Goal: Transaction & Acquisition: Download file/media

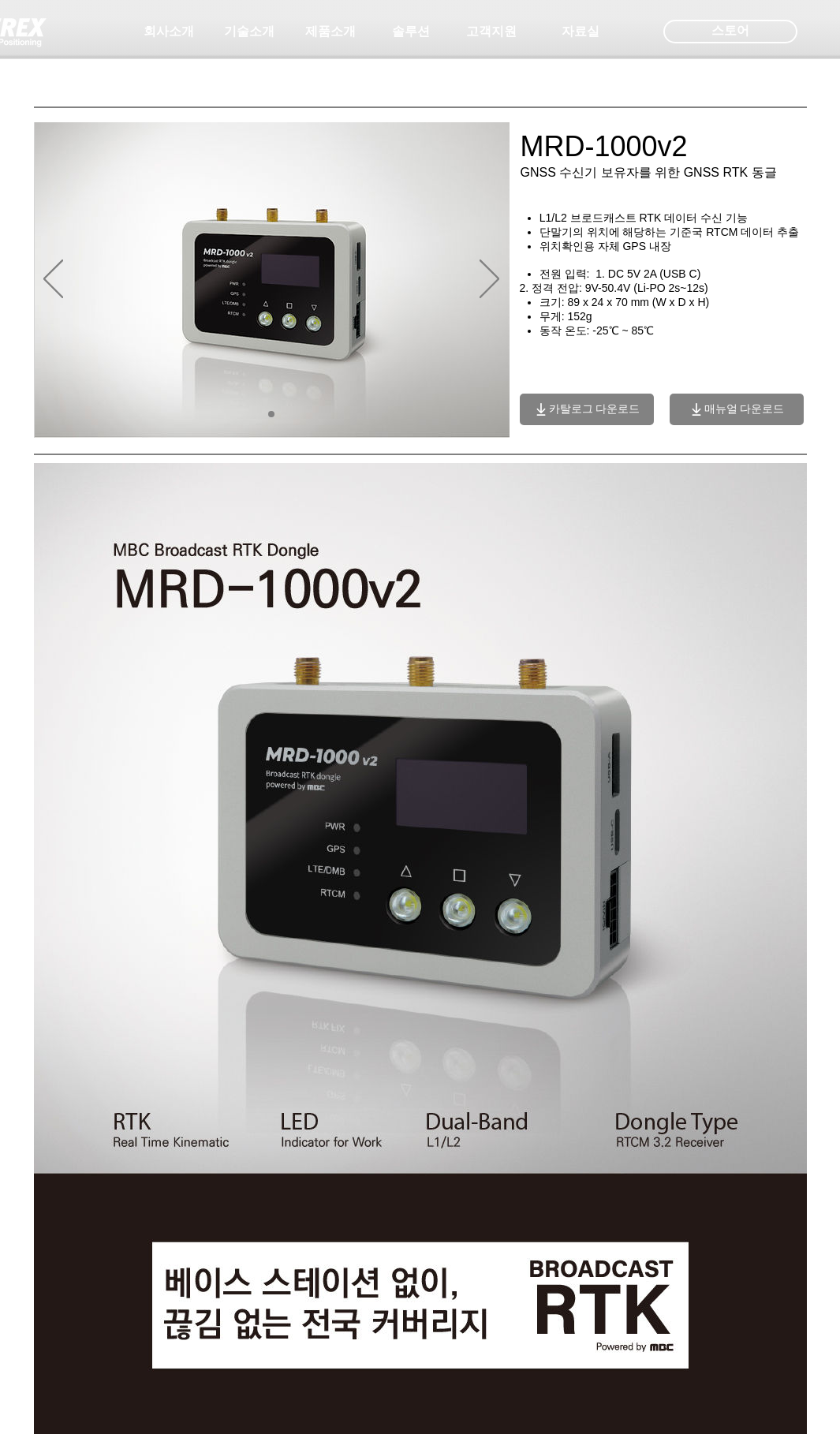
click at [610, 417] on span "카탈로그 다운로드" at bounding box center [595, 409] width 92 height 14
click at [161, 45] on div "회사소개 기술소개 제품소개 솔루션 고객지원 자료실 SYNEREX 공식몰 네이버 스마트스토어 스토어 로그인" at bounding box center [420, 29] width 840 height 59
click at [162, 43] on span "회사소개" at bounding box center [168, 32] width 78 height 32
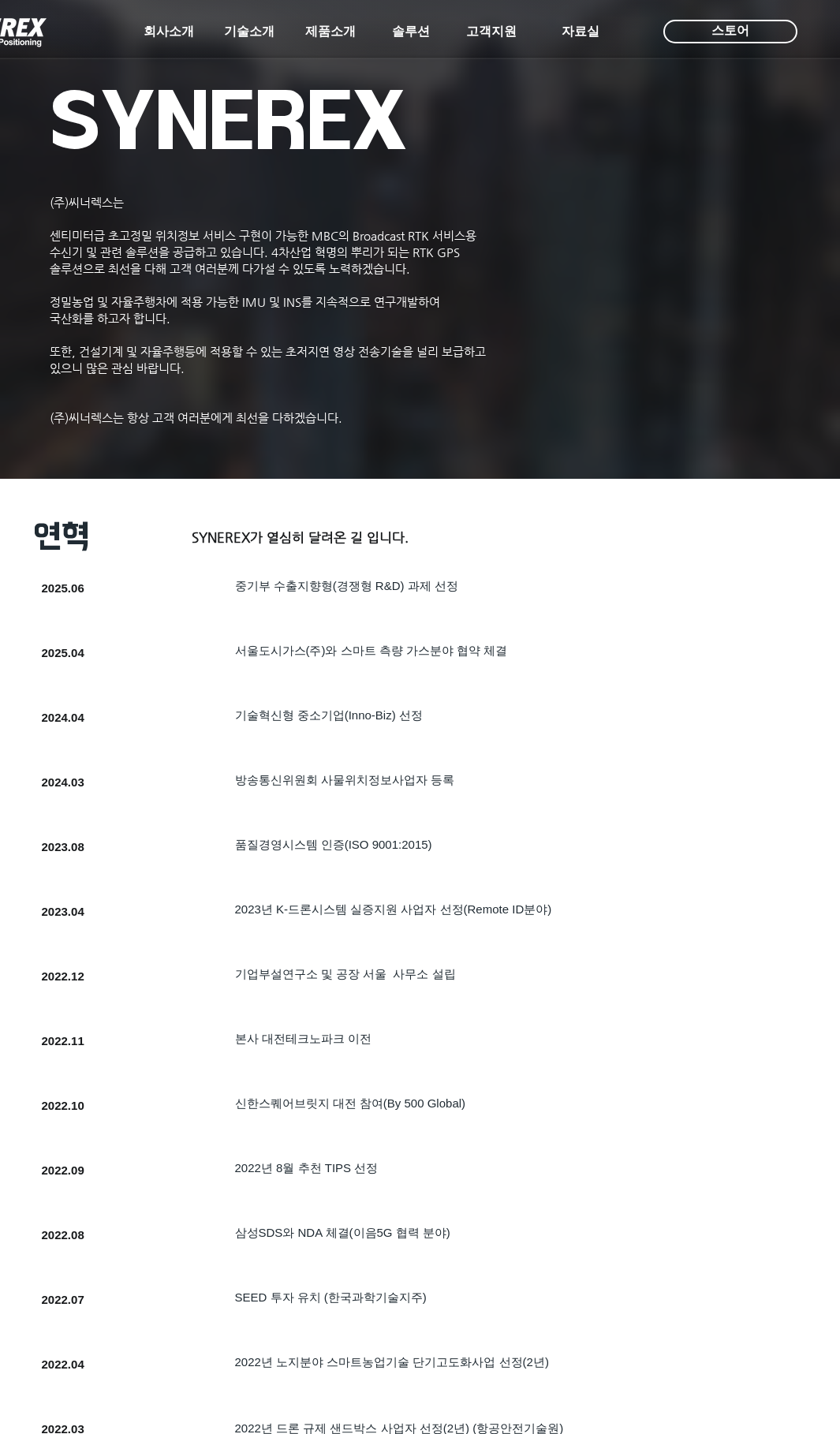
click at [210, 104] on div at bounding box center [420, 116] width 840 height 234
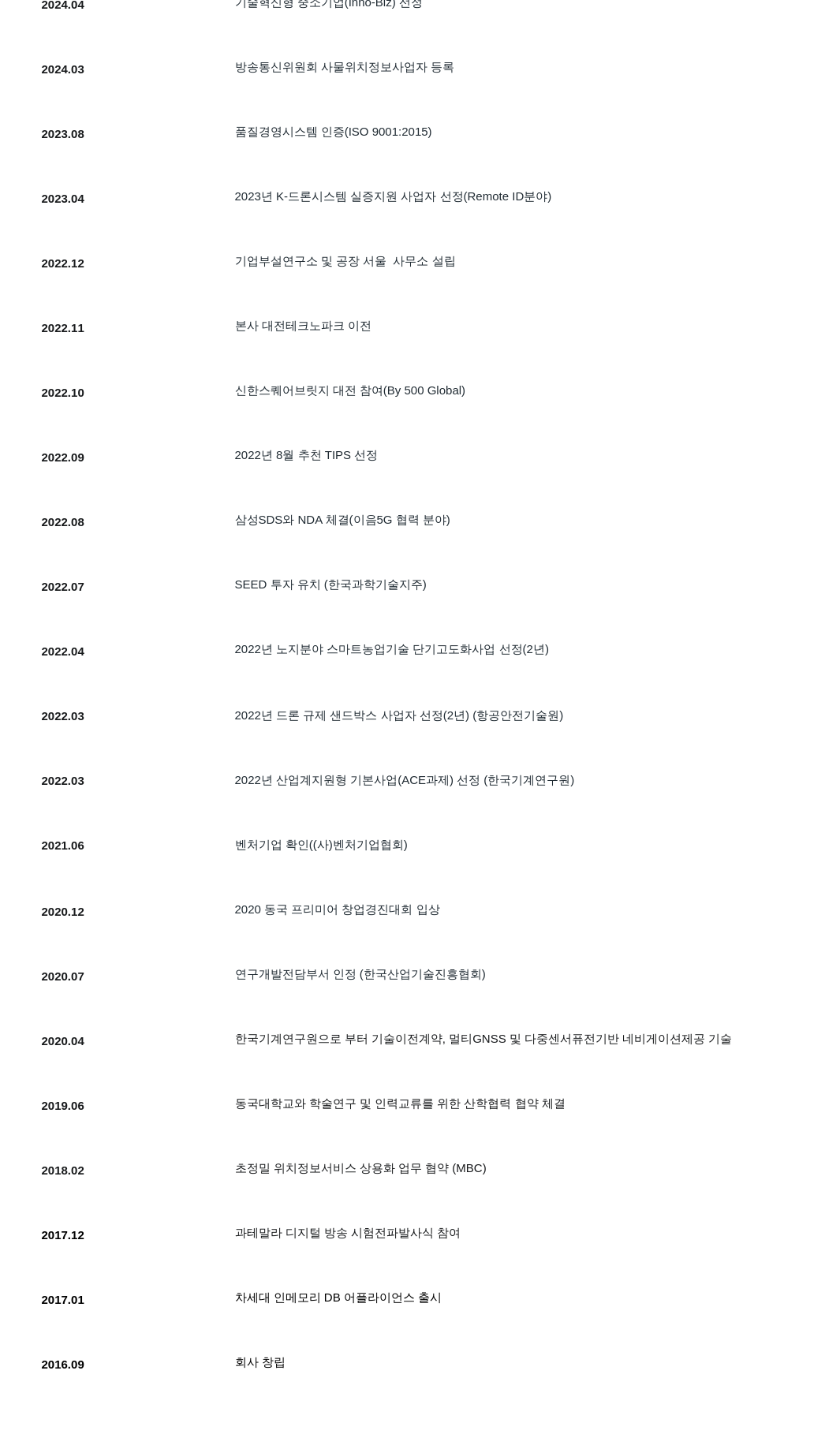
scroll to position [1025, 0]
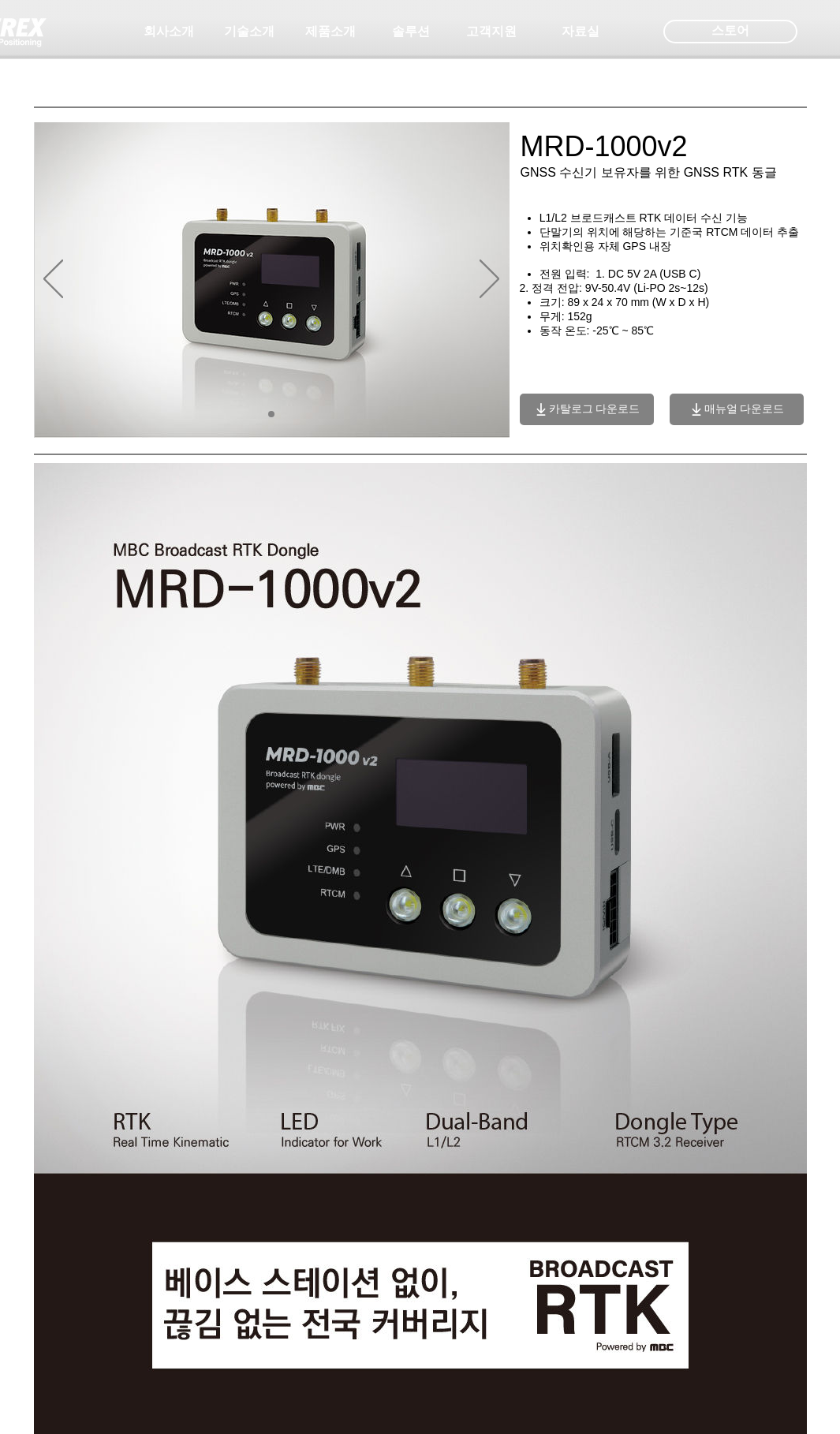
click at [734, 417] on span "매뉴얼 다운로드" at bounding box center [744, 409] width 80 height 14
